Goal: Unclear: Browse casually

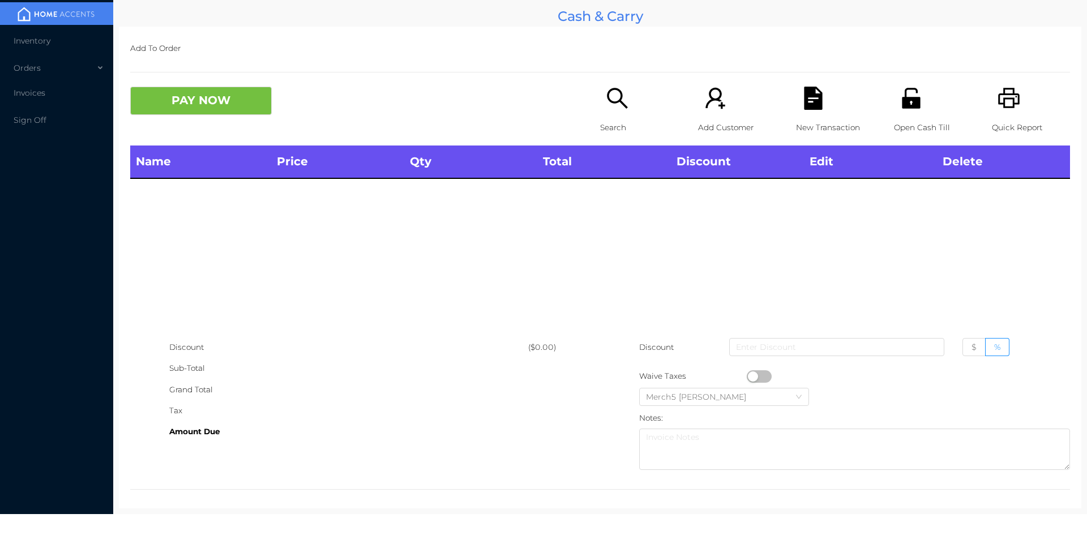
click at [630, 96] on div "Search" at bounding box center [639, 116] width 78 height 59
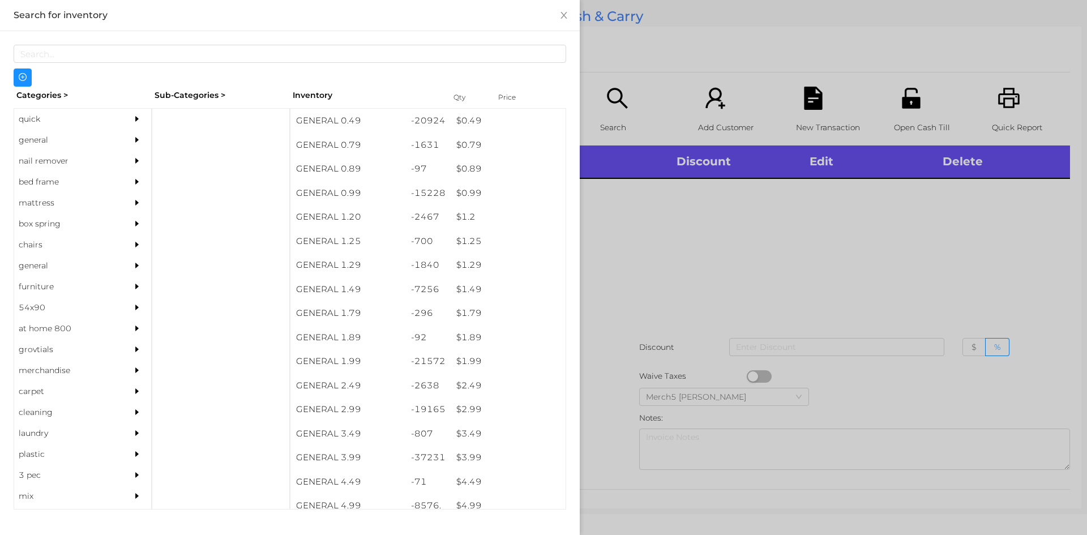
click at [134, 152] on div at bounding box center [139, 161] width 23 height 21
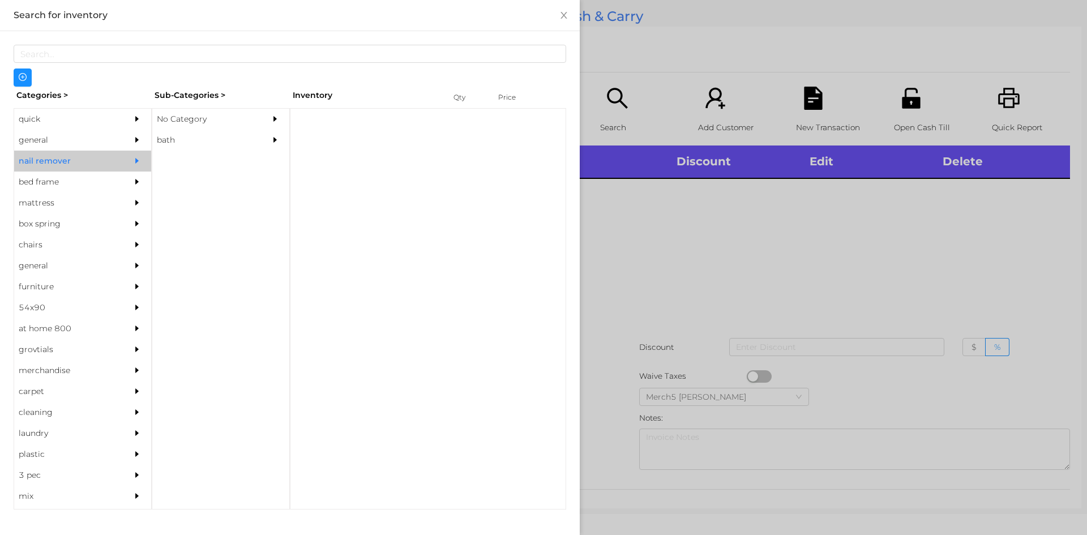
click at [113, 135] on div "general" at bounding box center [82, 140] width 137 height 21
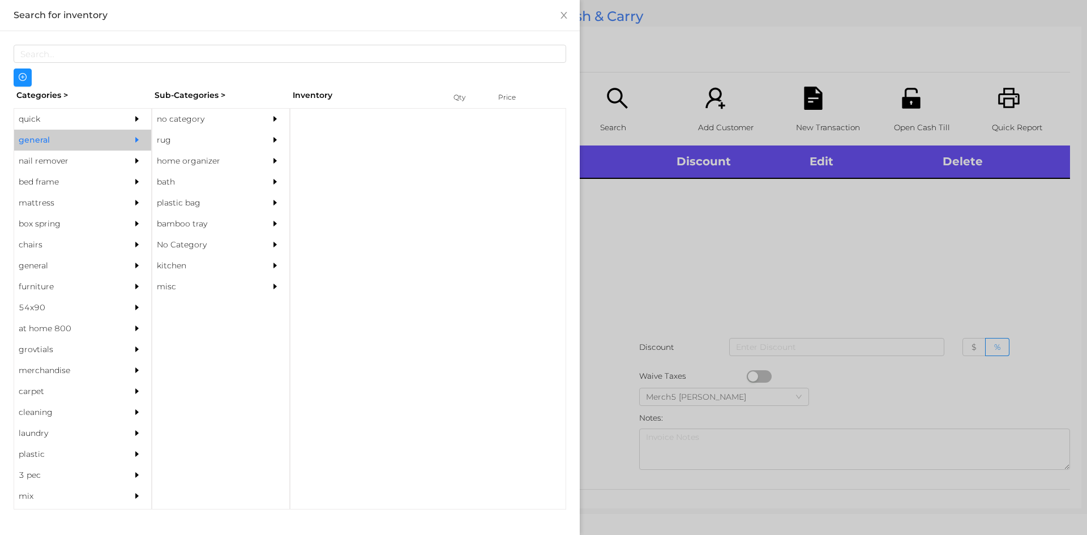
click at [228, 130] on div "rug" at bounding box center [203, 140] width 103 height 21
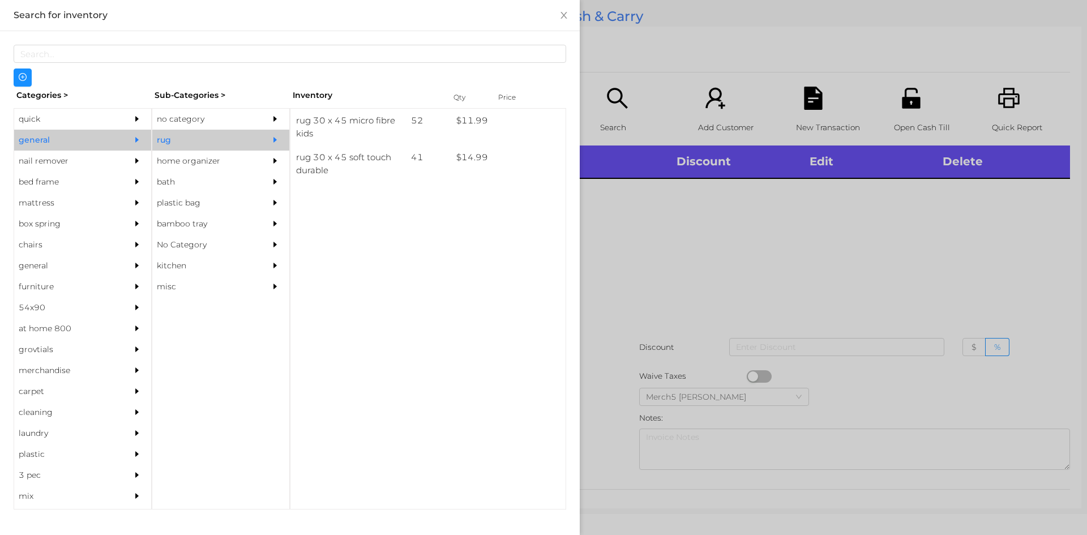
click at [264, 118] on div "no category" at bounding box center [220, 119] width 137 height 21
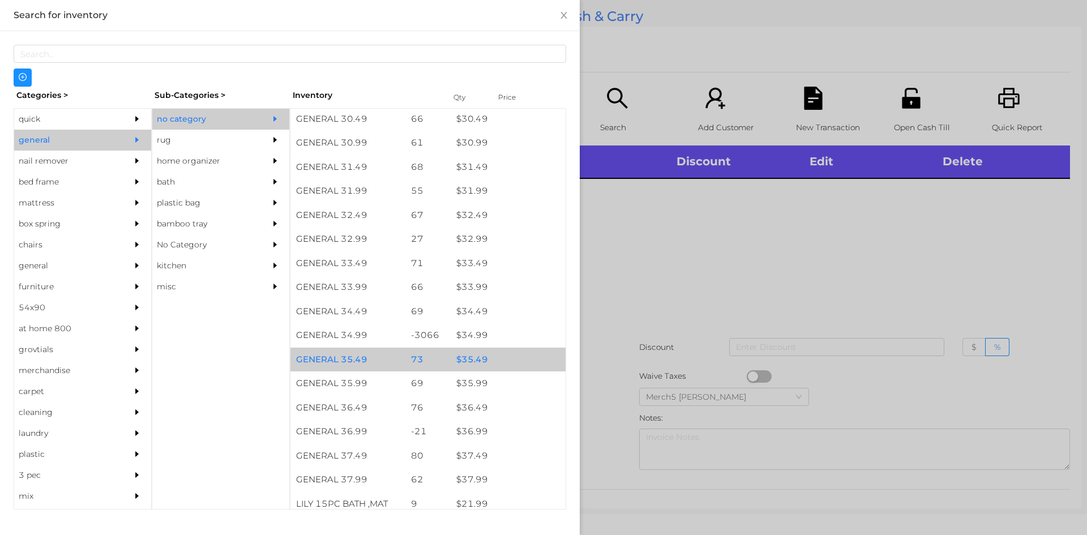
scroll to position [1758, 0]
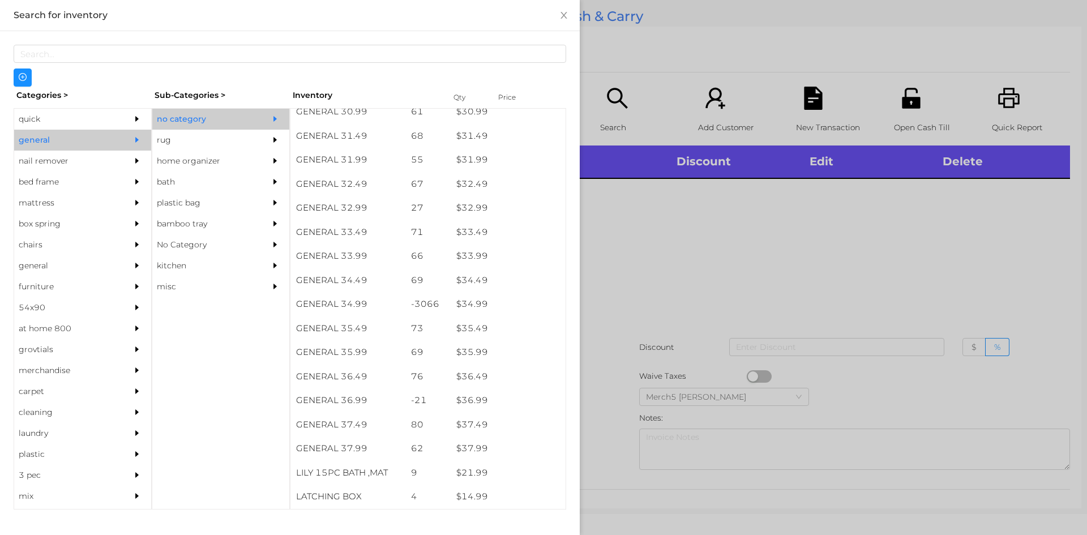
click at [86, 117] on div "quick" at bounding box center [65, 119] width 103 height 21
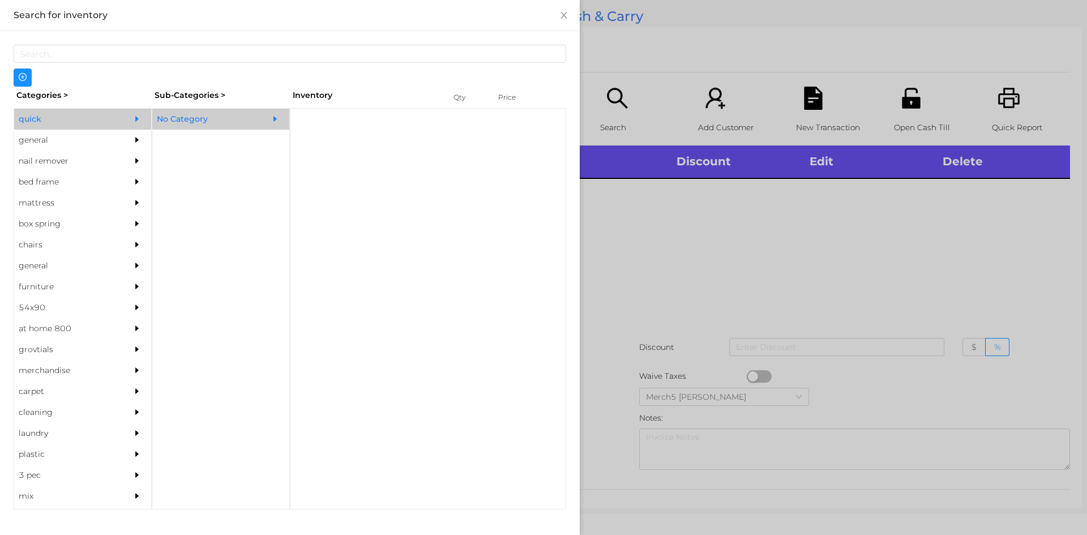
scroll to position [0, 0]
click at [246, 124] on div "No Category" at bounding box center [203, 119] width 103 height 21
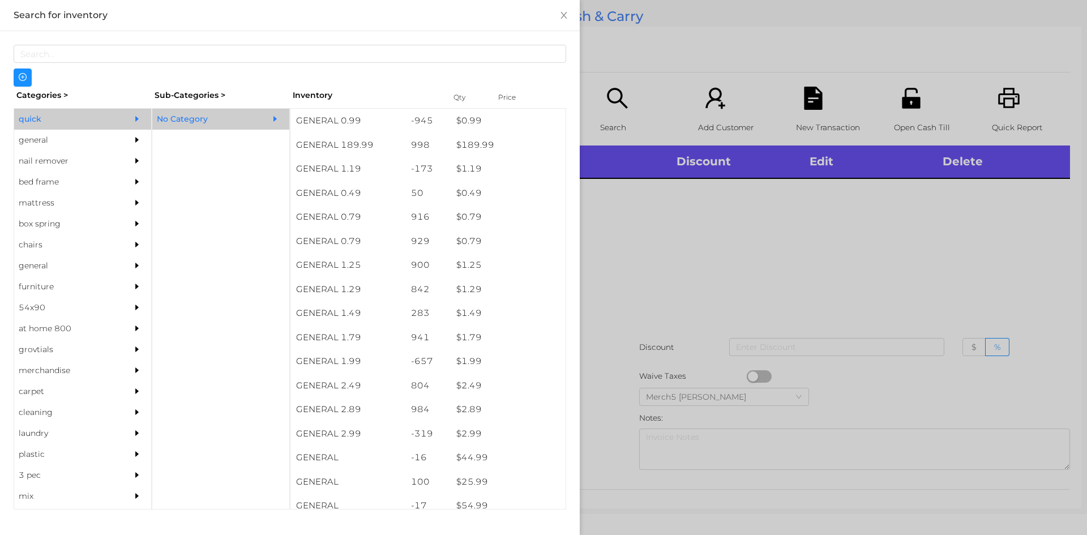
click at [119, 138] on div "general" at bounding box center [82, 140] width 137 height 21
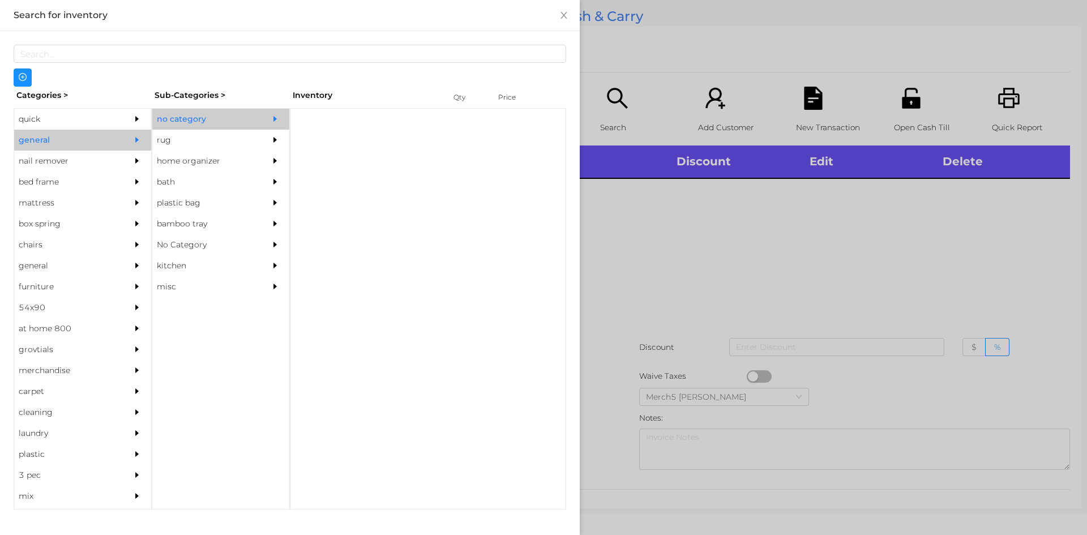
click at [228, 120] on div "no category" at bounding box center [203, 119] width 103 height 21
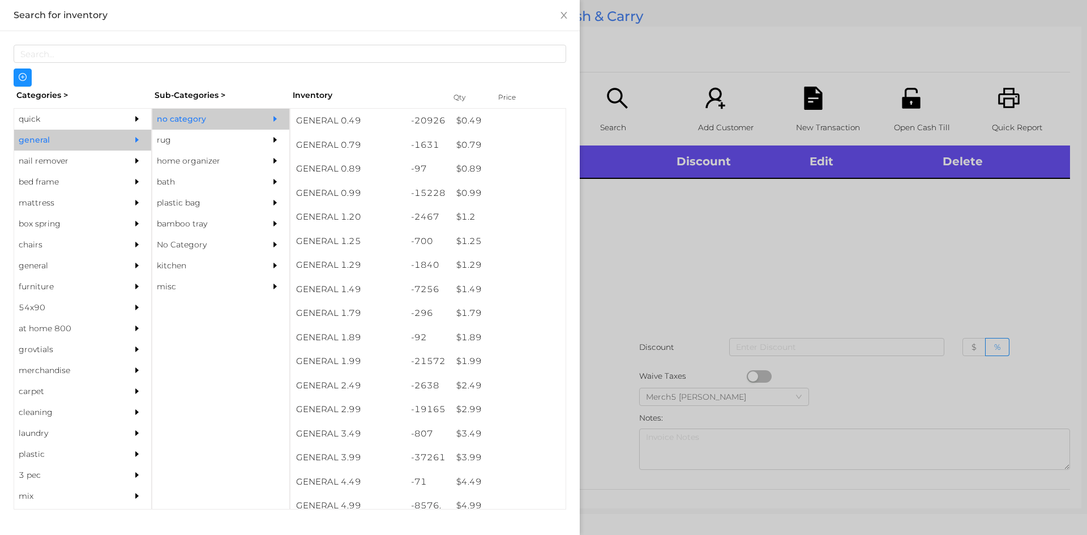
click at [132, 113] on div at bounding box center [139, 119] width 23 height 21
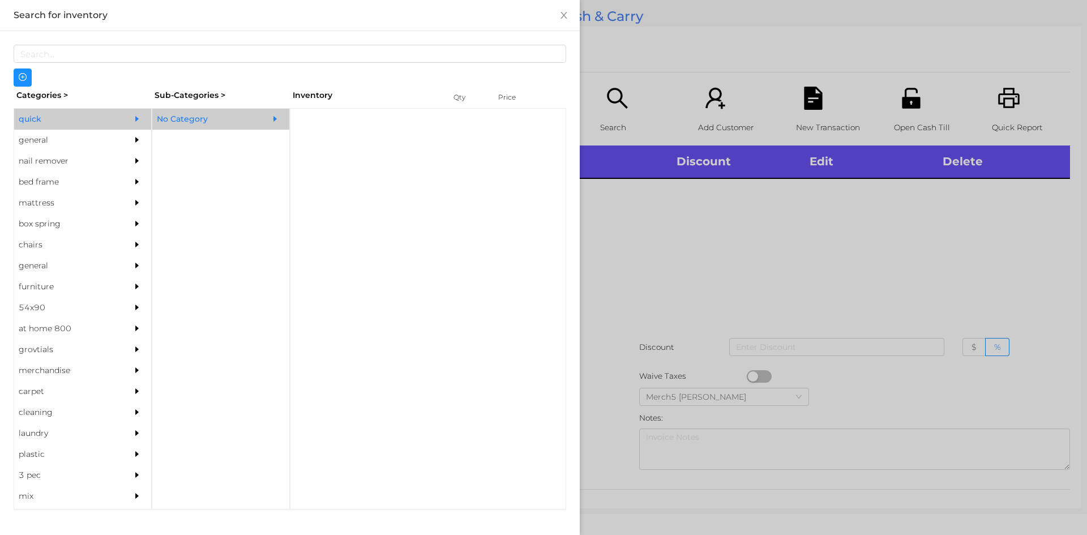
click at [236, 117] on div "No Category" at bounding box center [203, 119] width 103 height 21
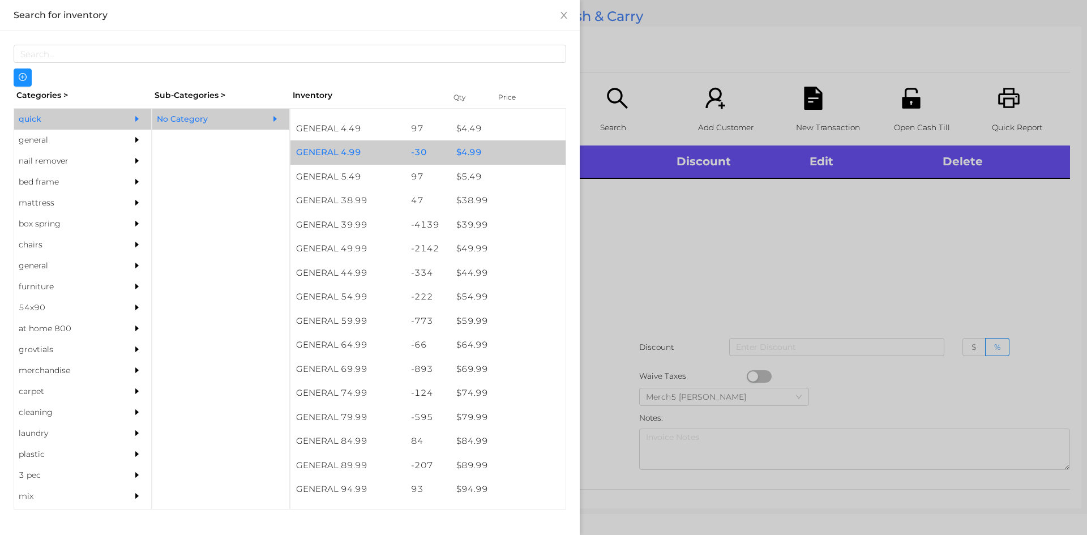
scroll to position [566, 0]
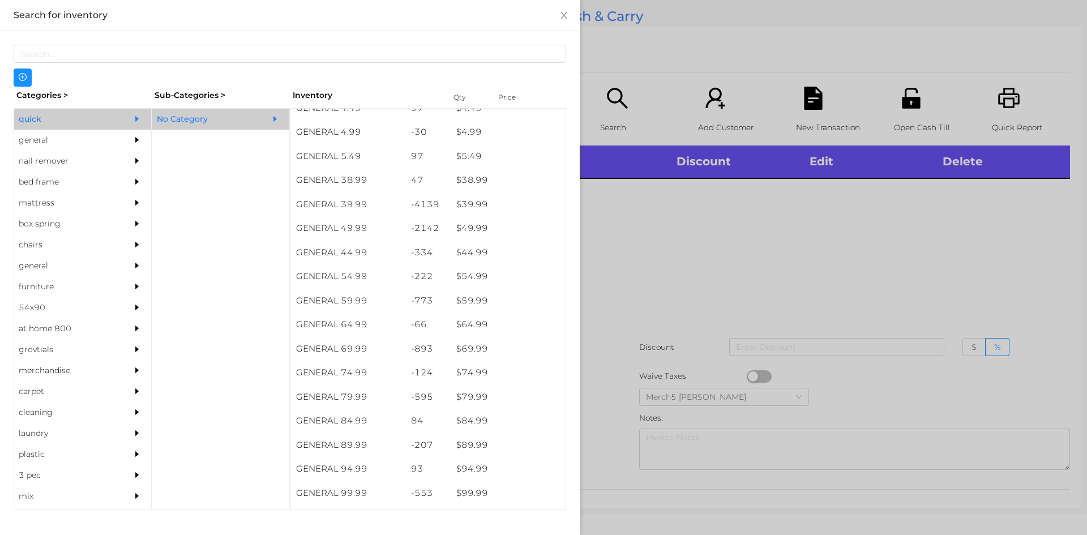
click at [1012, 312] on div at bounding box center [543, 267] width 1087 height 535
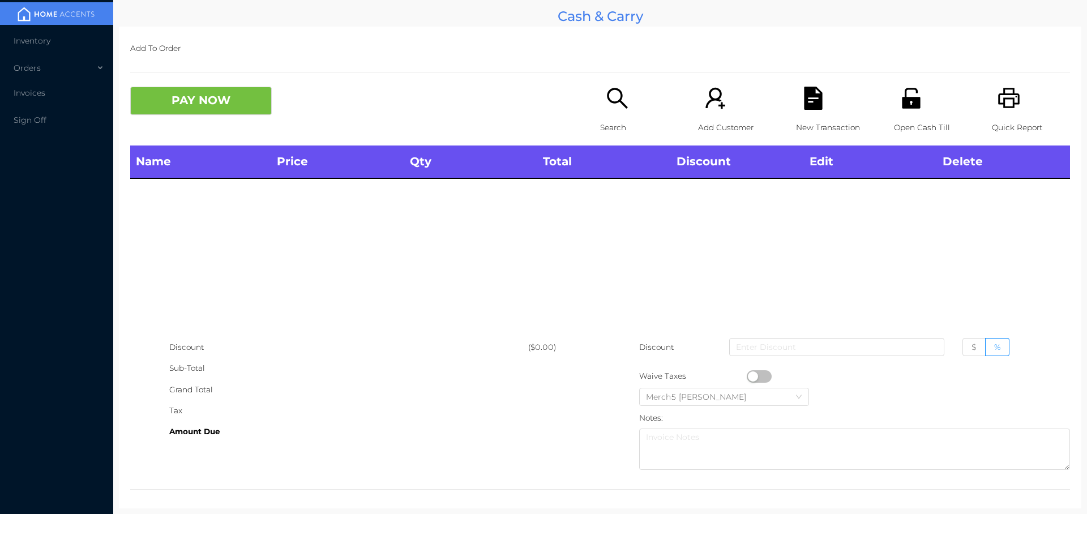
click at [631, 108] on div "Search" at bounding box center [639, 116] width 78 height 59
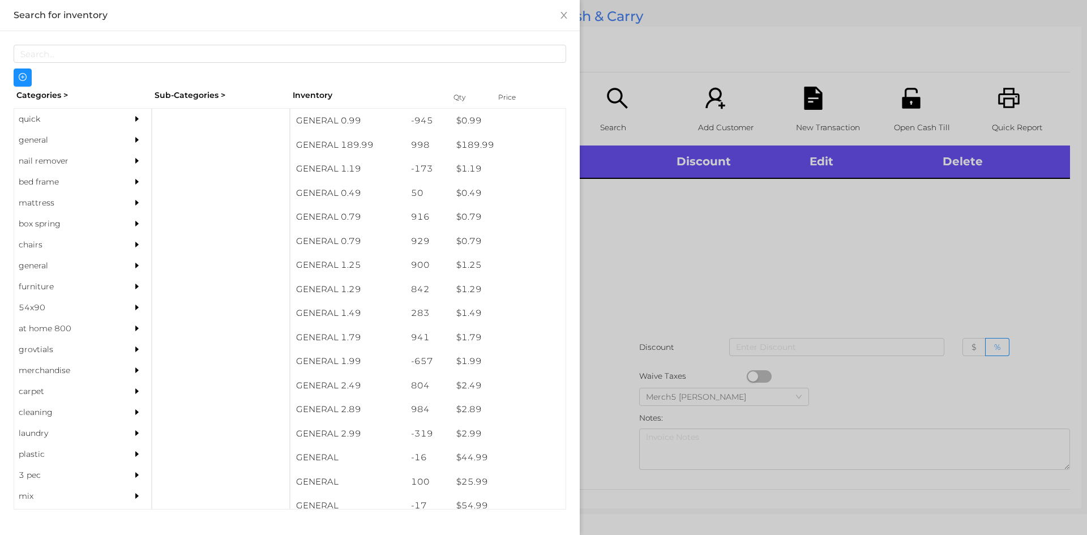
click at [134, 144] on div at bounding box center [139, 140] width 23 height 21
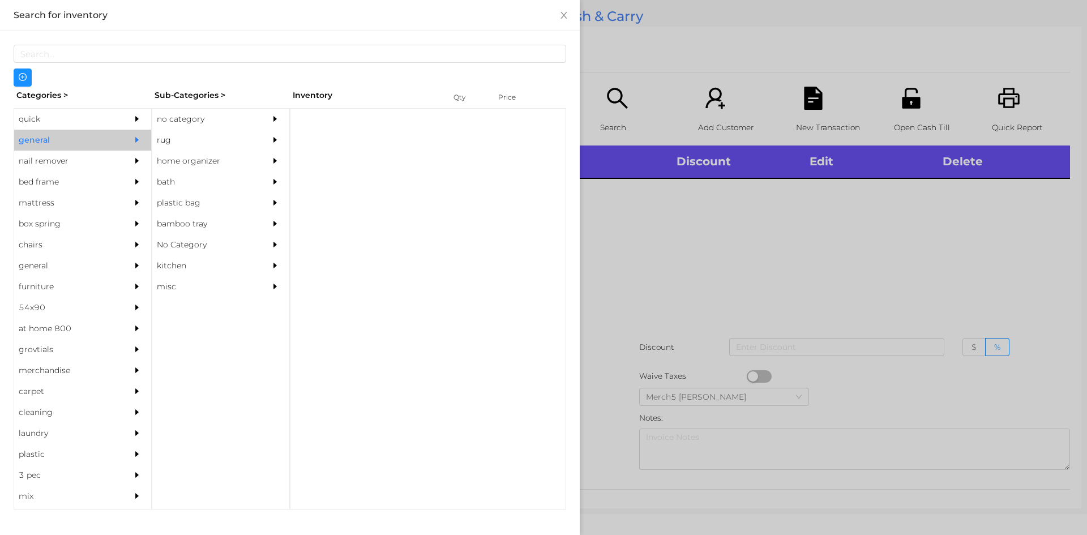
click at [226, 115] on div "no category" at bounding box center [203, 119] width 103 height 21
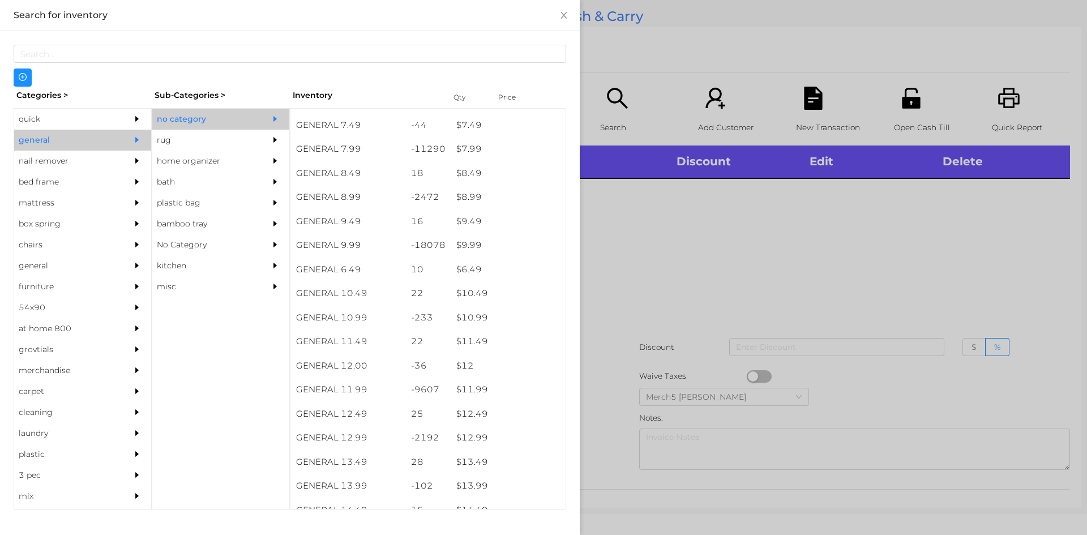
click at [674, 198] on div at bounding box center [543, 267] width 1087 height 535
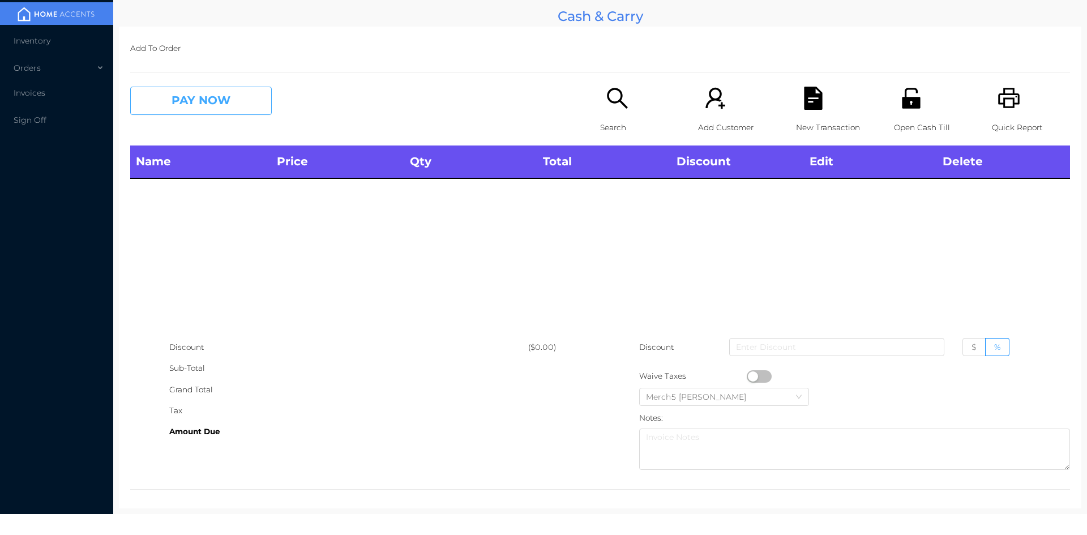
click at [253, 106] on button "PAY NOW" at bounding box center [201, 101] width 142 height 28
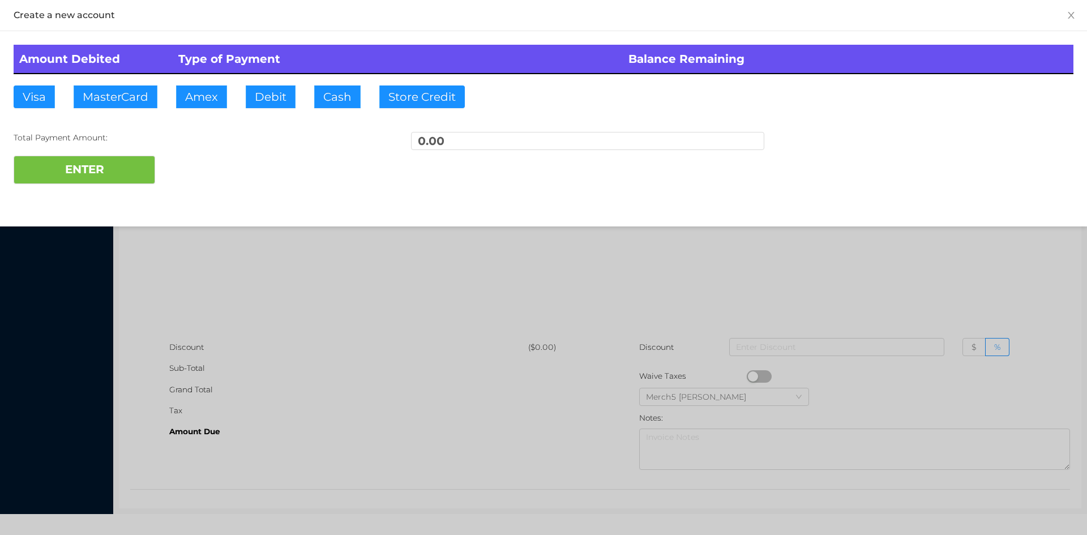
click at [730, 284] on div at bounding box center [543, 267] width 1087 height 535
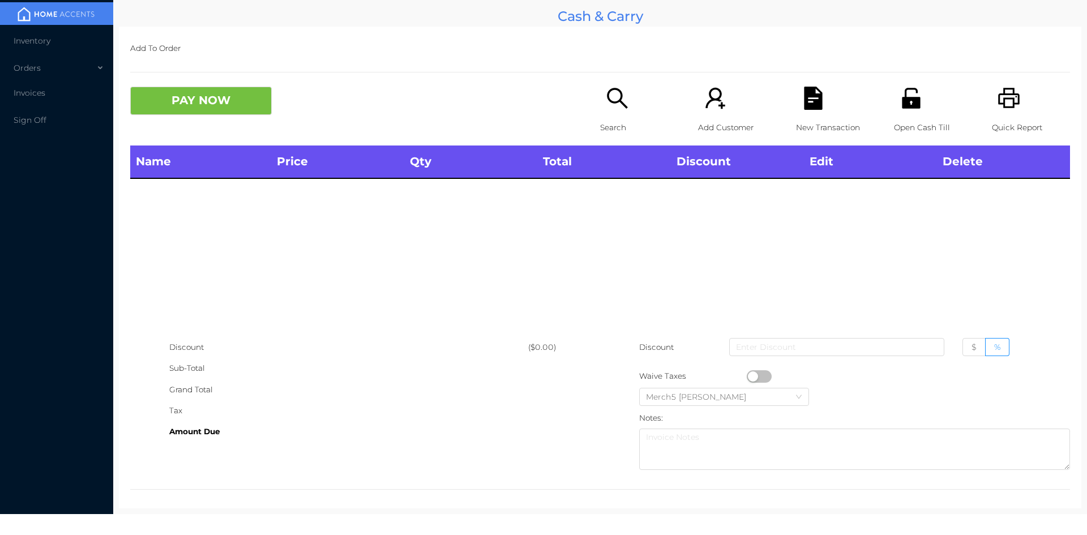
click at [628, 95] on div "Search" at bounding box center [639, 116] width 78 height 59
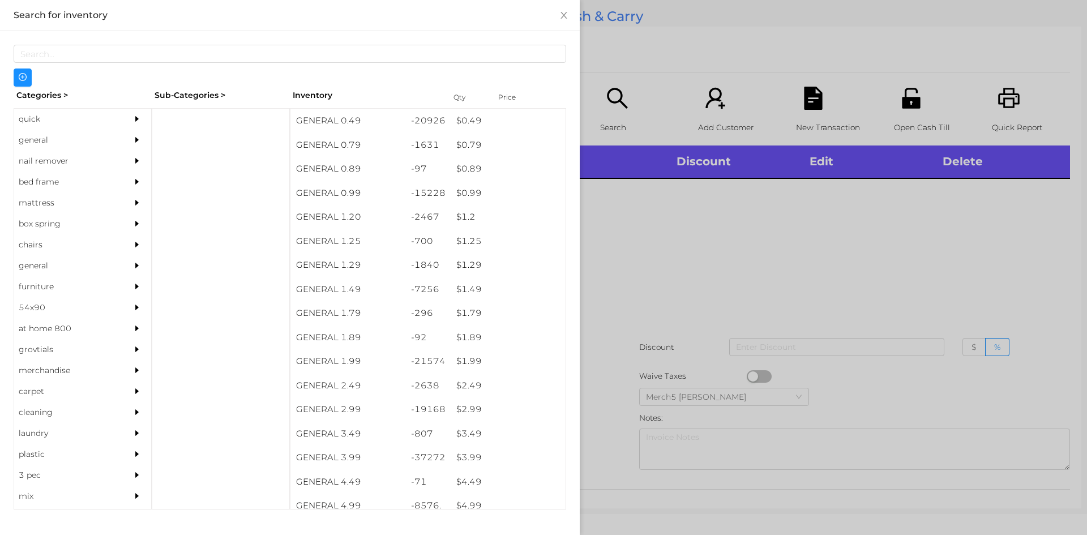
click at [907, 253] on div at bounding box center [543, 267] width 1087 height 535
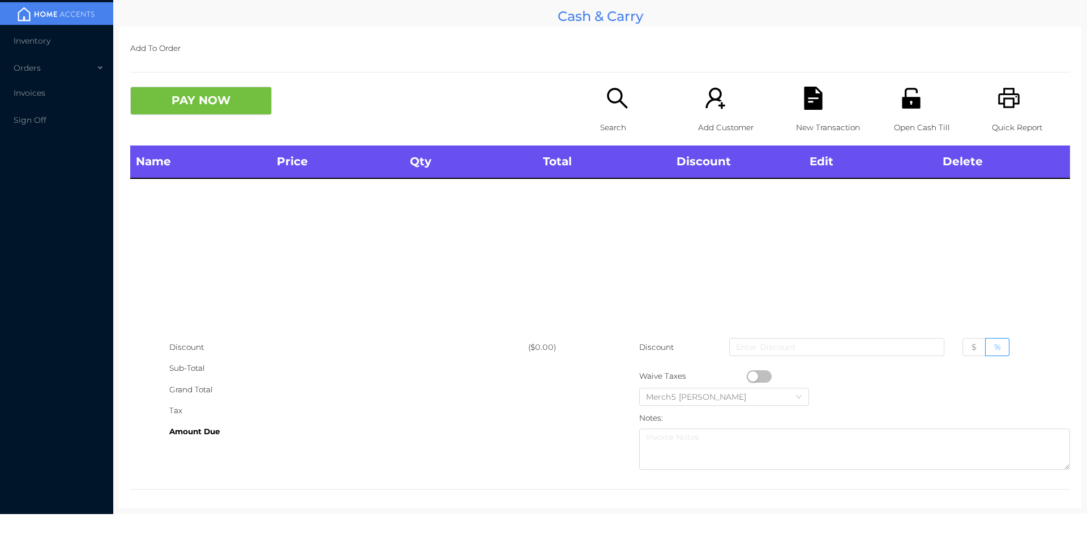
click at [911, 98] on icon "icon: unlock" at bounding box center [911, 98] width 18 height 20
click at [997, 100] on icon "icon: printer" at bounding box center [1008, 98] width 23 height 23
click at [1001, 100] on icon "icon: printer" at bounding box center [1009, 98] width 22 height 20
